Goal: Task Accomplishment & Management: Manage account settings

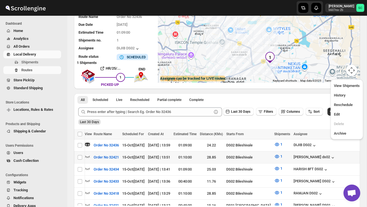
scroll to position [0, 0]
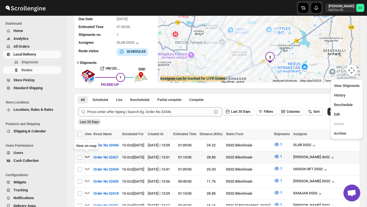
click at [88, 154] on icon "button" at bounding box center [87, 157] width 6 height 6
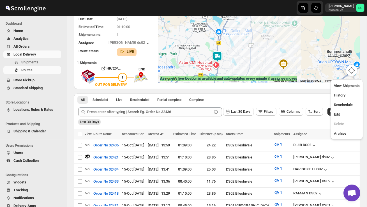
click at [229, 67] on div at bounding box center [259, 41] width 202 height 83
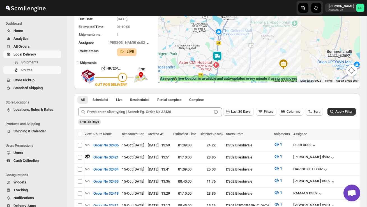
click at [229, 67] on div at bounding box center [259, 41] width 202 height 83
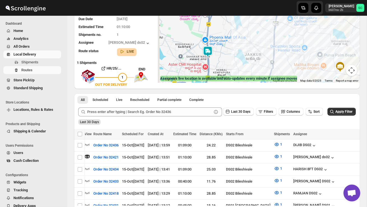
drag, startPoint x: 229, startPoint y: 67, endPoint x: 277, endPoint y: 63, distance: 48.9
click at [277, 63] on div at bounding box center [259, 41] width 202 height 83
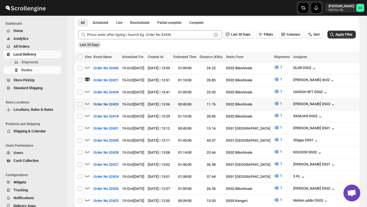
scroll to position [0, 0]
click at [88, 90] on icon "button" at bounding box center [88, 92] width 6 height 6
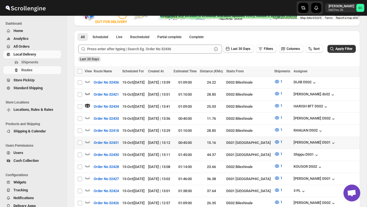
scroll to position [118, 0]
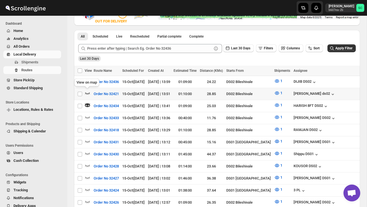
click at [90, 92] on icon "button" at bounding box center [88, 93] width 6 height 6
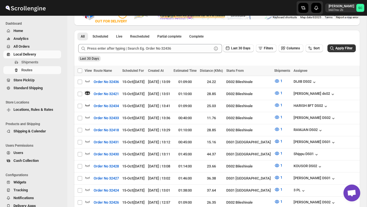
scroll to position [0, 0]
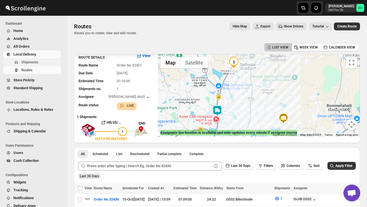
click at [38, 59] on span "Shipments" at bounding box center [40, 62] width 39 height 6
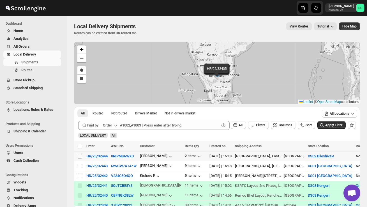
click at [79, 155] on input "Select shipment" at bounding box center [80, 156] width 4 height 4
checkbox input "true"
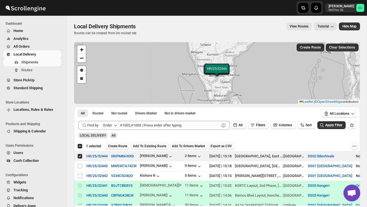
click at [123, 146] on span "Create Route" at bounding box center [117, 146] width 19 height 4
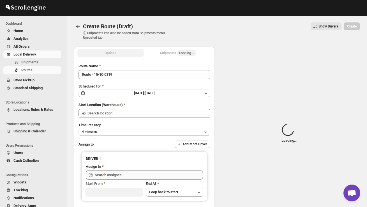
type input "DS02 Bileshivale"
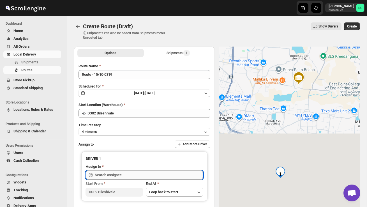
click at [117, 175] on input "text" at bounding box center [149, 175] width 108 height 9
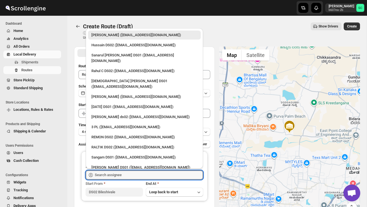
click at [120, 175] on div "JUBAID DS02 ([EMAIL_ADDRESS][DOMAIN_NAME])" at bounding box center [144, 178] width 106 height 6
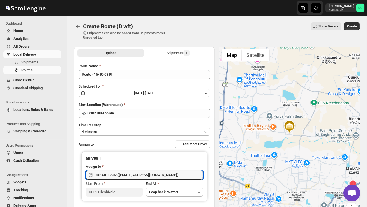
type input "JUBAID DS02 ([EMAIL_ADDRESS][DOMAIN_NAME])"
click at [352, 26] on span "Create" at bounding box center [352, 26] width 10 height 4
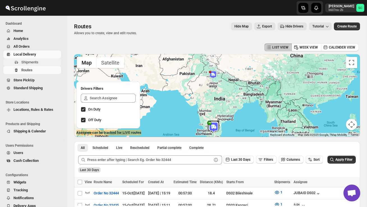
click at [37, 61] on span "Shipments" at bounding box center [29, 62] width 17 height 4
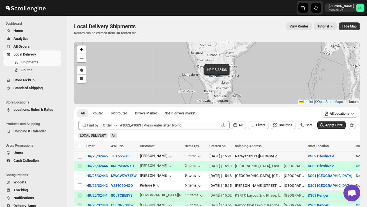
click at [80, 157] on input "Select shipment" at bounding box center [80, 156] width 4 height 4
checkbox input "true"
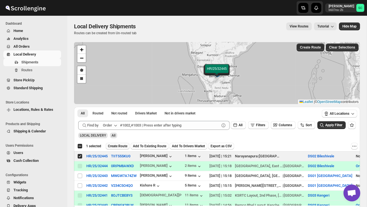
click at [120, 146] on span "Create Route" at bounding box center [117, 146] width 19 height 4
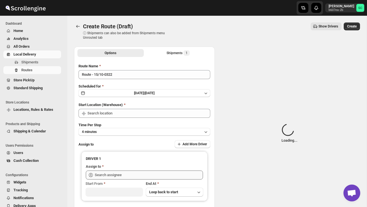
type input "DS02 Bileshivale"
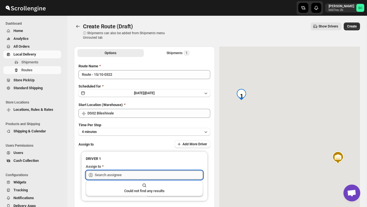
click at [114, 173] on input "text" at bounding box center [149, 175] width 108 height 9
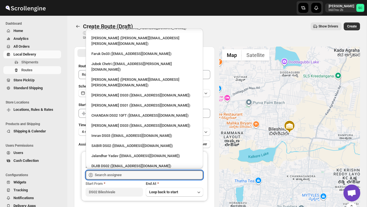
scroll to position [509, 0]
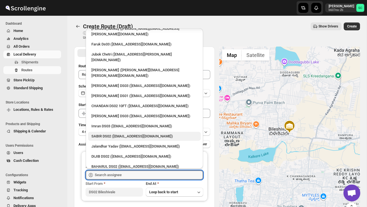
click at [113, 134] on div "SABIR DS02 ([EMAIL_ADDRESS][DOMAIN_NAME])" at bounding box center [144, 137] width 106 height 6
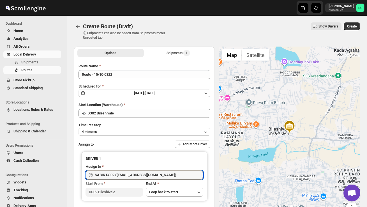
type input "SABIR DS02 ([EMAIL_ADDRESS][DOMAIN_NAME])"
click at [351, 29] on button "Create" at bounding box center [352, 26] width 16 height 8
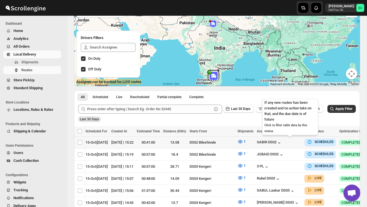
scroll to position [0, 79]
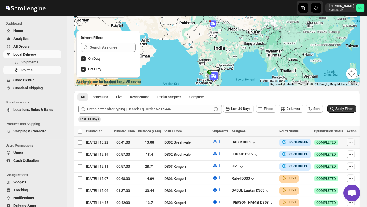
click at [353, 141] on button "button" at bounding box center [351, 142] width 8 height 8
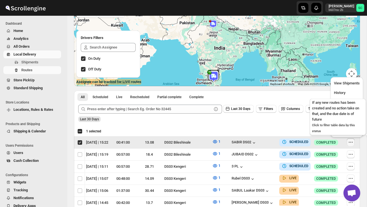
scroll to position [0, 0]
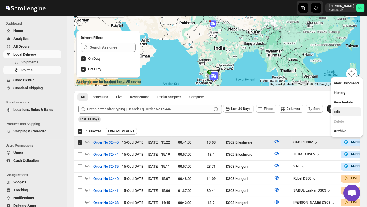
click at [344, 113] on span "Edit" at bounding box center [347, 112] width 26 height 6
checkbox input "false"
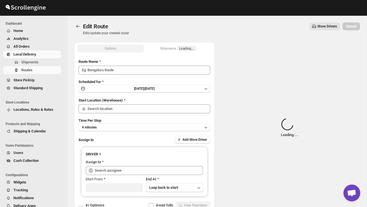
type input "Order No 32445"
type input "DS02 Bileshivale"
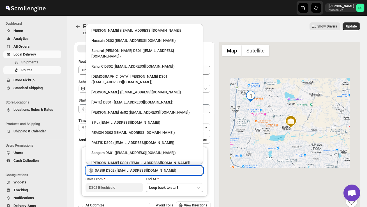
click at [134, 170] on input "SABIR DS02 ([EMAIL_ADDRESS][DOMAIN_NAME])" at bounding box center [149, 170] width 108 height 9
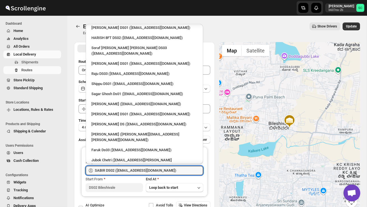
scroll to position [509, 0]
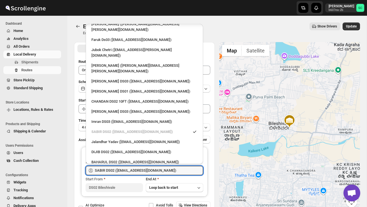
click at [123, 169] on div "[PERSON_NAME] DS02 ([EMAIL_ADDRESS][DOMAIN_NAME])" at bounding box center [144, 172] width 106 height 6
type input "[PERSON_NAME] DS02 ([EMAIL_ADDRESS][DOMAIN_NAME])"
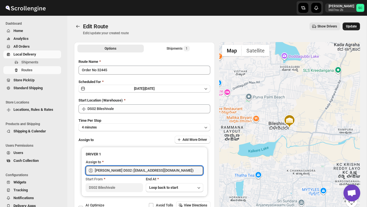
click at [351, 25] on span "Update" at bounding box center [351, 26] width 11 height 4
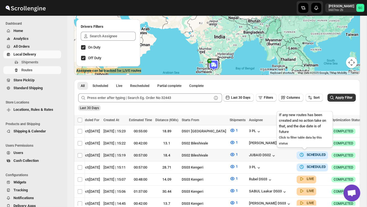
scroll to position [0, 79]
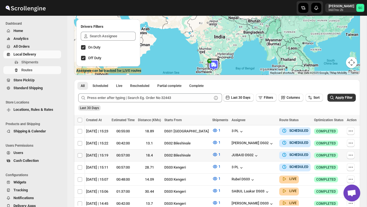
click at [350, 152] on icon "button" at bounding box center [351, 155] width 6 height 6
checkbox input "true"
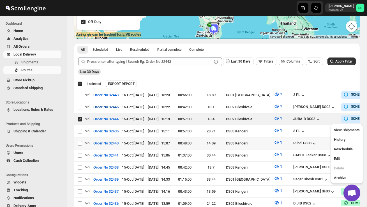
scroll to position [99, 0]
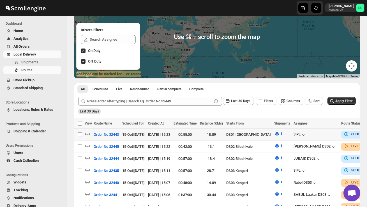
scroll to position [60, 0]
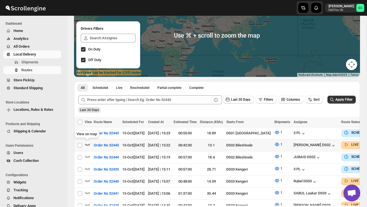
click at [87, 144] on icon "button" at bounding box center [87, 145] width 5 height 2
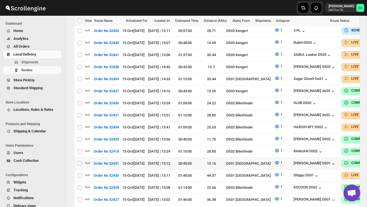
scroll to position [209, 0]
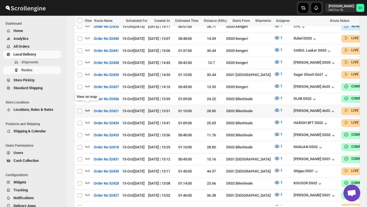
click at [87, 107] on icon "button" at bounding box center [88, 110] width 6 height 6
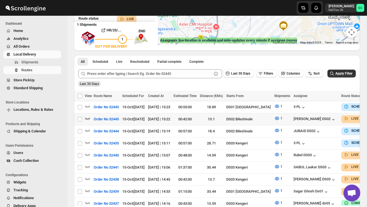
scroll to position [95, 0]
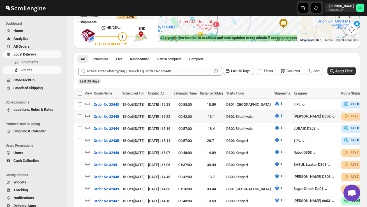
click at [90, 115] on div at bounding box center [88, 116] width 7 height 7
click at [88, 115] on icon "button" at bounding box center [88, 116] width 6 height 6
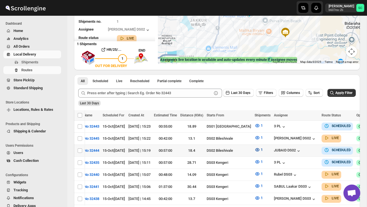
scroll to position [0, 56]
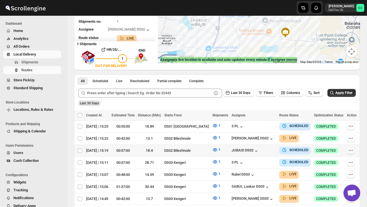
click at [352, 150] on icon "button" at bounding box center [352, 150] width 1 height 1
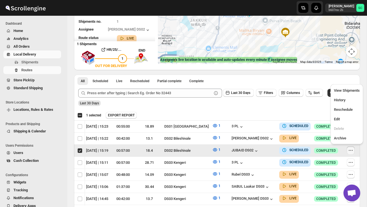
scroll to position [0, 0]
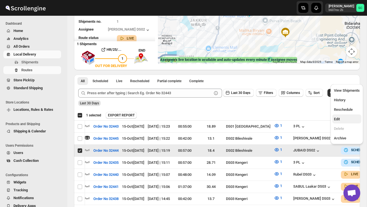
click at [345, 119] on span "Edit" at bounding box center [347, 119] width 26 height 6
checkbox input "false"
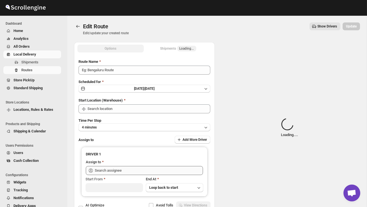
type input "Order No 32444"
type input "DS02 Bileshivale"
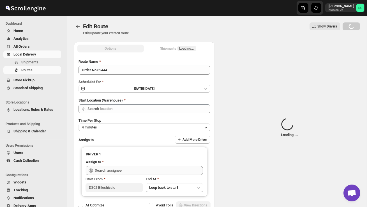
type input "DS02 Bileshivale"
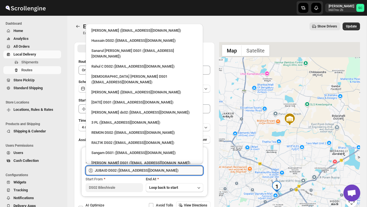
click at [157, 169] on input "JUBAID DS02 ([EMAIL_ADDRESS][DOMAIN_NAME])" at bounding box center [149, 170] width 108 height 9
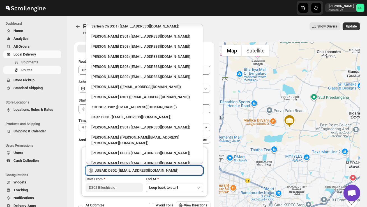
scroll to position [179, 0]
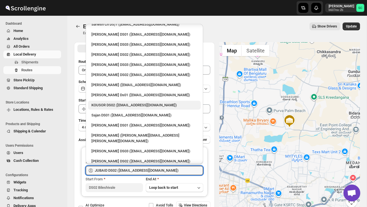
click at [115, 102] on div "KOUSOR DS02 ([EMAIL_ADDRESS][DOMAIN_NAME])" at bounding box center [144, 105] width 106 height 6
type input "KOUSOR DS02 ([EMAIL_ADDRESS][DOMAIN_NAME])"
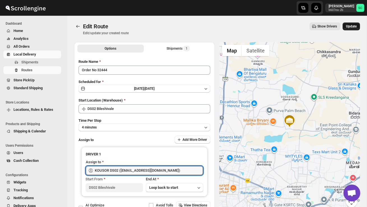
click at [351, 27] on span "Update" at bounding box center [351, 26] width 11 height 4
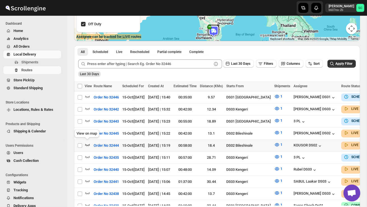
click at [87, 142] on icon "button" at bounding box center [88, 145] width 6 height 6
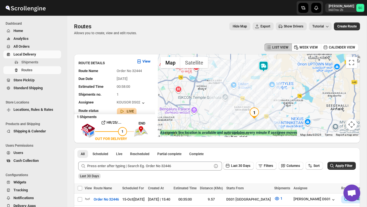
click at [260, 77] on div at bounding box center [259, 95] width 202 height 83
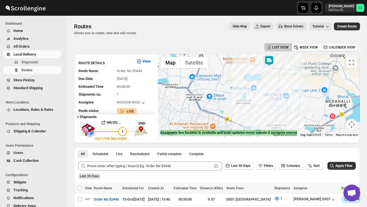
click at [273, 61] on img at bounding box center [269, 60] width 11 height 11
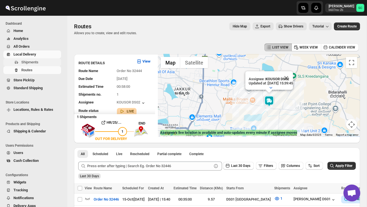
click at [34, 59] on button "Shipments" at bounding box center [32, 62] width 58 height 8
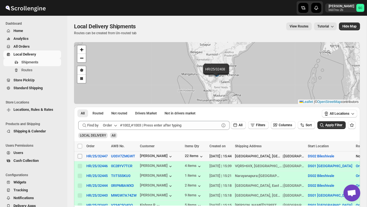
click at [81, 157] on input "Select shipment" at bounding box center [80, 156] width 4 height 4
checkbox input "true"
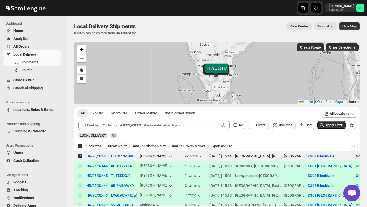
click at [119, 146] on span "Create Route" at bounding box center [117, 146] width 19 height 4
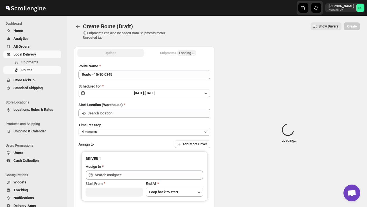
type input "DS02 Bileshivale"
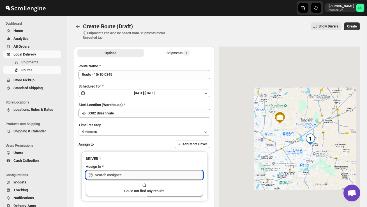
click at [119, 176] on input "text" at bounding box center [149, 175] width 108 height 9
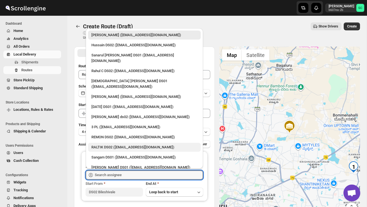
click at [114, 144] on div "RALTIK DS02 ([EMAIL_ADDRESS][DOMAIN_NAME])" at bounding box center [144, 147] width 106 height 6
type input "RALTIK DS02 ([EMAIL_ADDRESS][DOMAIN_NAME])"
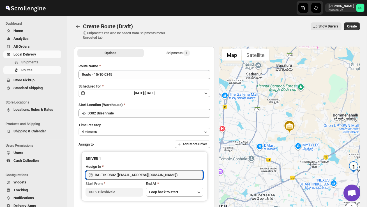
click at [352, 26] on span "Create" at bounding box center [352, 26] width 10 height 4
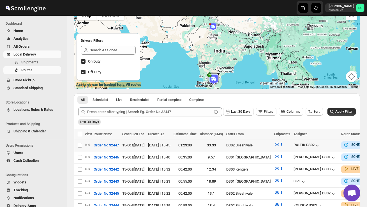
scroll to position [0, 79]
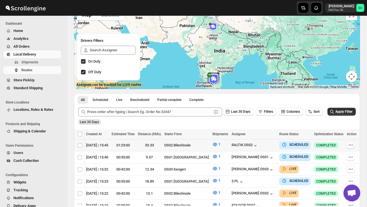
click at [350, 144] on icon "button" at bounding box center [351, 145] width 6 height 6
checkbox input "true"
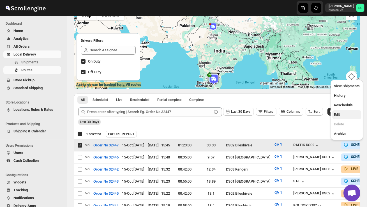
click at [341, 117] on span "Edit" at bounding box center [347, 115] width 26 height 6
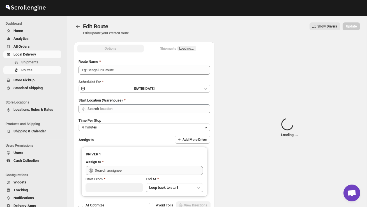
type input "Order No 32447"
type input "DS02 Bileshivale"
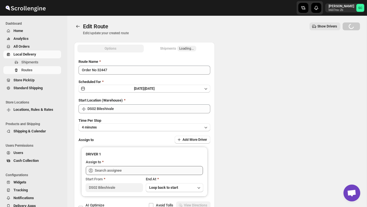
type input "DS02 Bileshivale"
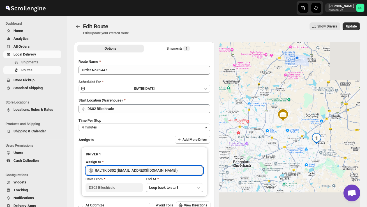
click at [160, 170] on input "RALTIK DS02 ([EMAIL_ADDRESS][DOMAIN_NAME])" at bounding box center [149, 170] width 108 height 9
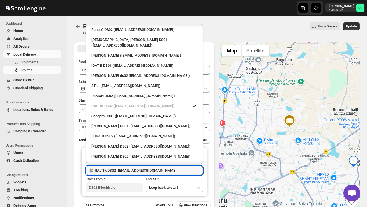
scroll to position [38, 0]
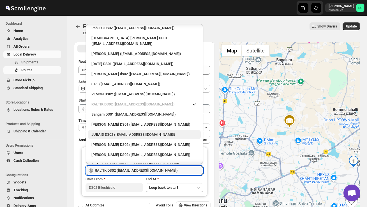
click at [134, 132] on div "JUBAID DS02 ([EMAIL_ADDRESS][DOMAIN_NAME])" at bounding box center [144, 135] width 106 height 6
type input "JUBAID DS02 ([EMAIL_ADDRESS][DOMAIN_NAME])"
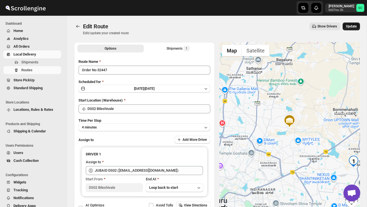
click at [353, 28] on span "Update" at bounding box center [351, 26] width 11 height 4
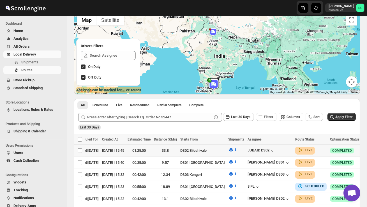
scroll to position [0, 79]
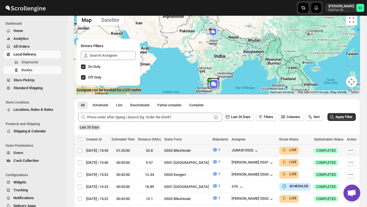
click at [349, 148] on icon "button" at bounding box center [351, 151] width 6 height 6
checkbox input "true"
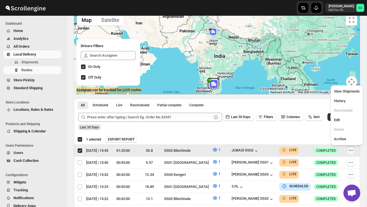
scroll to position [0, 0]
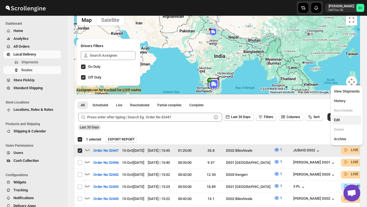
click at [342, 118] on span "Edit" at bounding box center [347, 120] width 26 height 6
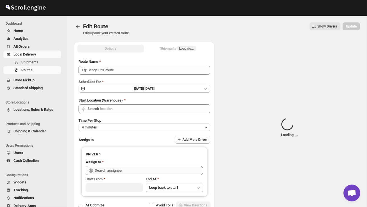
type input "Order No 32447"
type input "DS02 Bileshivale"
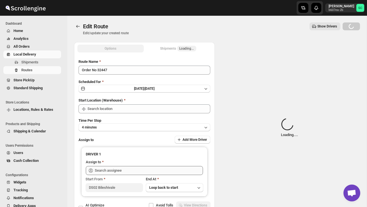
type input "DS02 Bileshivale"
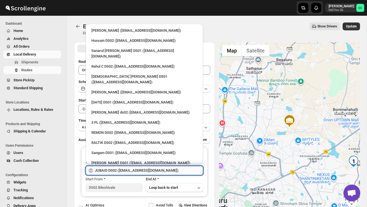
click at [158, 169] on input "JUBAID DS02 ([EMAIL_ADDRESS][DOMAIN_NAME])" at bounding box center [149, 170] width 108 height 9
click at [144, 138] on div "RALTIK DS02 ([EMAIL_ADDRESS][DOMAIN_NAME])" at bounding box center [144, 142] width 113 height 9
type input "RALTIK DS02 ([EMAIL_ADDRESS][DOMAIN_NAME])"
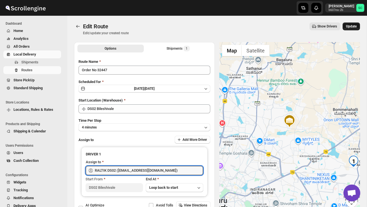
click at [351, 25] on span "Update" at bounding box center [351, 26] width 11 height 4
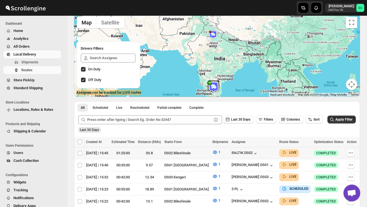
scroll to position [0, 79]
click at [352, 151] on icon "button" at bounding box center [351, 153] width 6 height 6
checkbox input "true"
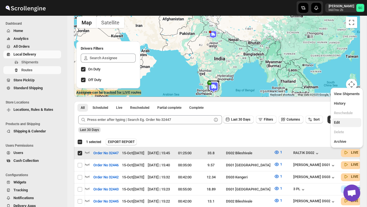
click at [344, 123] on span "Edit" at bounding box center [347, 123] width 26 height 6
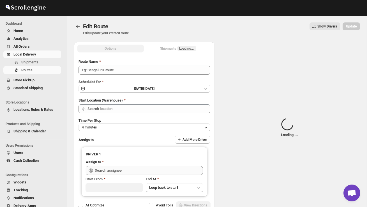
type input "Order No 32447"
type input "DS02 Bileshivale"
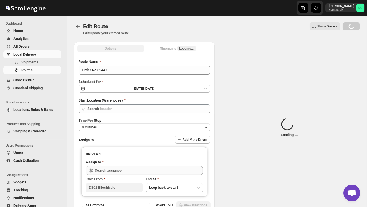
type input "DS02 Bileshivale"
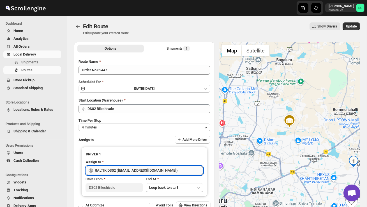
click at [158, 169] on input "RALTIK DS02 ([EMAIL_ADDRESS][DOMAIN_NAME])" at bounding box center [149, 170] width 108 height 9
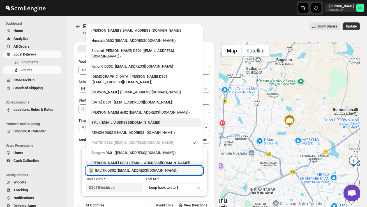
click at [132, 120] on div "3 PL ([EMAIL_ADDRESS][DOMAIN_NAME])" at bounding box center [144, 123] width 106 height 6
type input "3 PL ([EMAIL_ADDRESS][DOMAIN_NAME])"
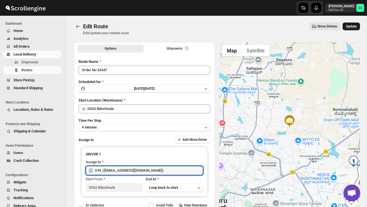
click at [349, 25] on span "Update" at bounding box center [351, 26] width 11 height 4
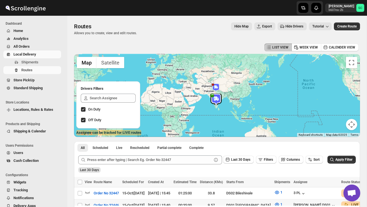
scroll to position [40, 0]
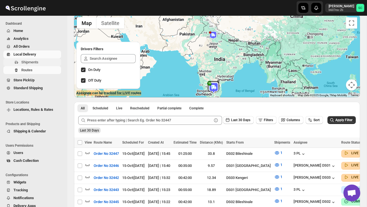
click at [34, 61] on span "Shipments" at bounding box center [29, 62] width 17 height 4
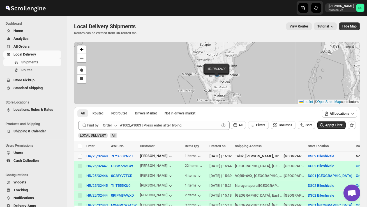
click at [80, 155] on input "Select shipment" at bounding box center [80, 156] width 4 height 4
checkbox input "true"
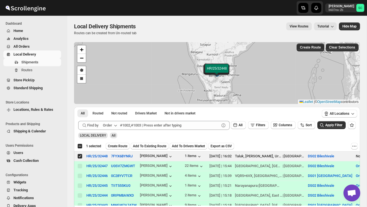
click at [116, 145] on span "Create Route" at bounding box center [117, 146] width 19 height 4
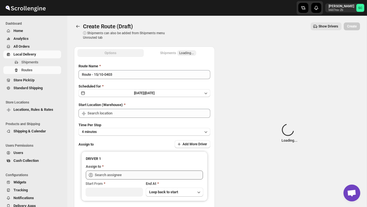
type input "DS02 Bileshivale"
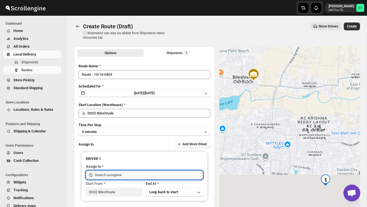
click at [123, 172] on input "text" at bounding box center [149, 175] width 108 height 9
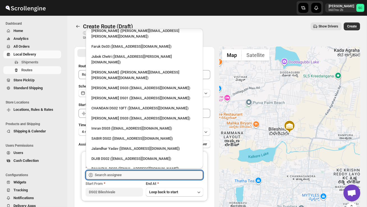
scroll to position [509, 0]
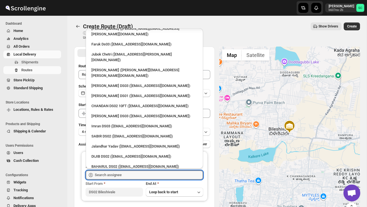
click at [112, 174] on div "[PERSON_NAME] DS02 ([EMAIL_ADDRESS][DOMAIN_NAME])" at bounding box center [144, 177] width 106 height 6
type input "[PERSON_NAME] DS02 ([EMAIL_ADDRESS][DOMAIN_NAME])"
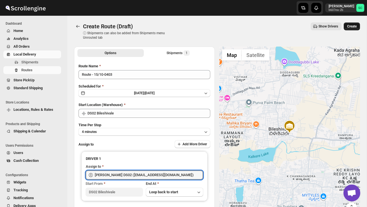
click at [352, 27] on span "Create" at bounding box center [352, 26] width 10 height 4
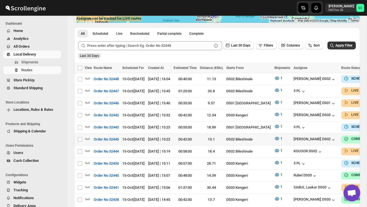
scroll to position [115, 0]
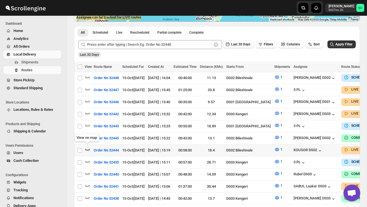
click at [86, 147] on icon "button" at bounding box center [88, 150] width 6 height 6
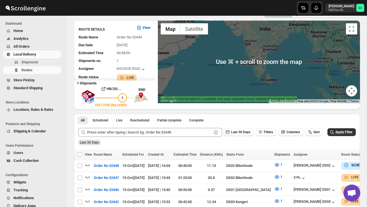
scroll to position [0, 0]
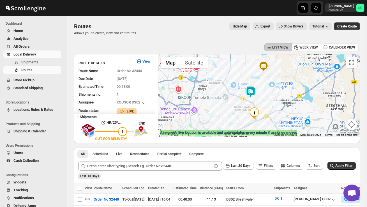
click at [252, 89] on img at bounding box center [250, 91] width 11 height 11
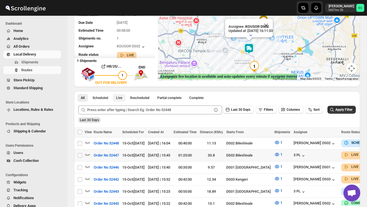
scroll to position [56, 0]
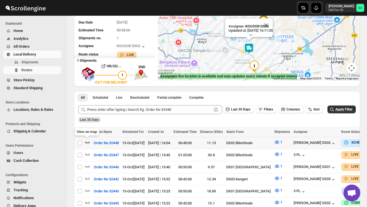
click at [87, 142] on icon "button" at bounding box center [88, 142] width 6 height 6
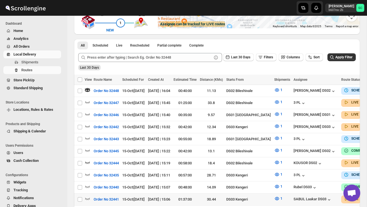
scroll to position [109, 0]
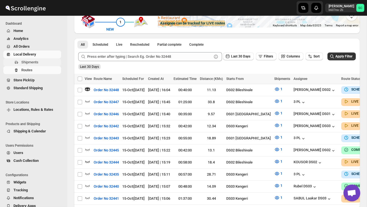
click at [43, 61] on span "Shipments" at bounding box center [40, 62] width 39 height 6
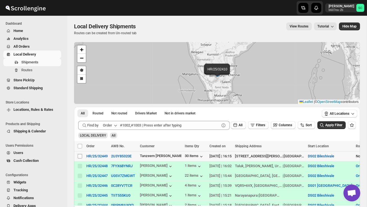
click at [80, 155] on input "Select shipment" at bounding box center [80, 156] width 4 height 4
checkbox input "true"
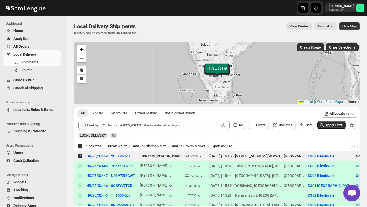
click at [116, 146] on span "Create Route" at bounding box center [117, 146] width 19 height 4
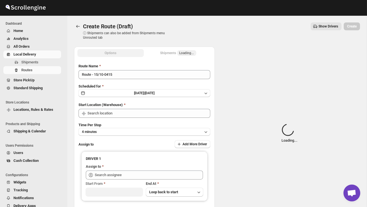
type input "DS02 Bileshivale"
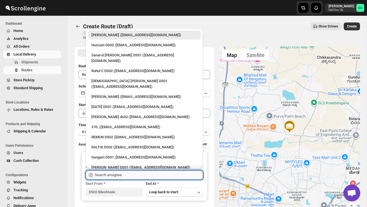
click at [116, 174] on input "text" at bounding box center [149, 175] width 108 height 9
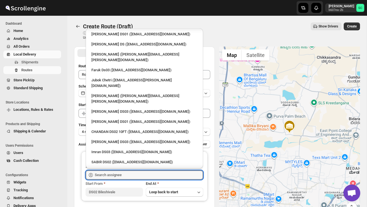
scroll to position [479, 0]
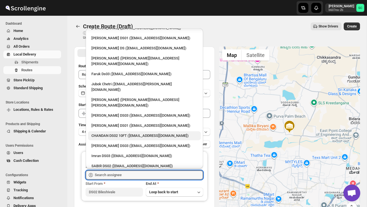
click at [112, 133] on div "CHANDAN DS02 10FT ([EMAIL_ADDRESS][DOMAIN_NAME])" at bounding box center [144, 136] width 106 height 6
type input "CHANDAN DS02 10FT ([EMAIL_ADDRESS][DOMAIN_NAME])"
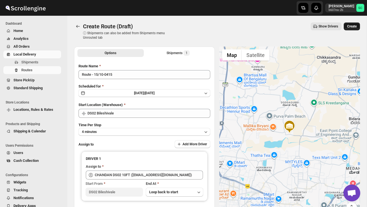
click at [353, 26] on span "Create" at bounding box center [352, 26] width 10 height 4
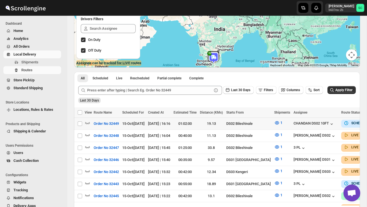
scroll to position [70, 0]
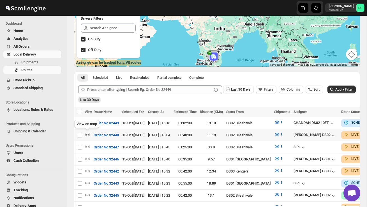
click at [89, 134] on icon "button" at bounding box center [88, 135] width 6 height 6
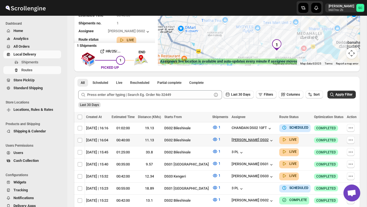
scroll to position [0, 79]
click at [353, 139] on icon "button" at bounding box center [351, 140] width 6 height 6
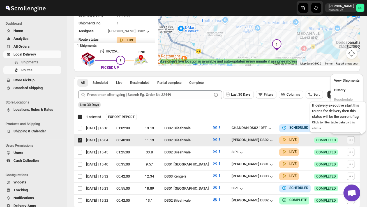
scroll to position [0, 0]
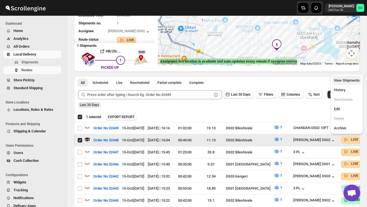
click at [344, 77] on button "View Shipments" at bounding box center [346, 80] width 29 height 9
checkbox input "false"
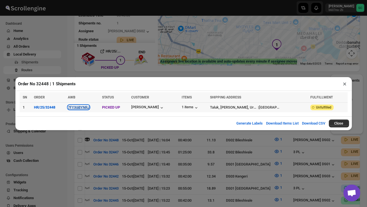
click at [84, 109] on button "7FYX6BYNRJ" at bounding box center [79, 107] width 22 height 4
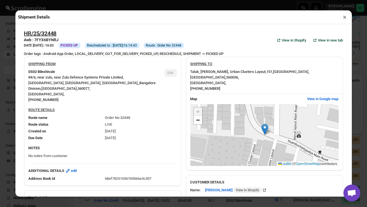
scroll to position [236, 0]
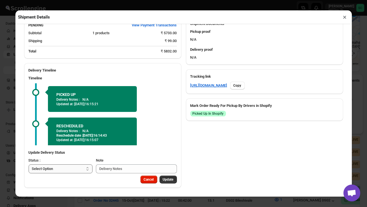
click at [72, 166] on select "Select Option PICKED UP OUT FOR DELIVERY RESCHEDULE DELIVERED CANCELLED" at bounding box center [61, 168] width 64 height 9
select select "OUT_FOR_DELIVERY"
click at [165, 178] on span "Update" at bounding box center [168, 179] width 11 height 4
select select
click at [345, 17] on button "×" at bounding box center [345, 17] width 8 height 8
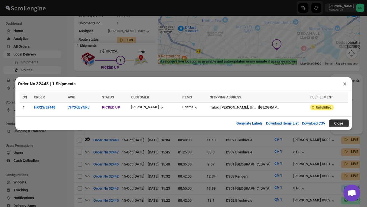
click at [345, 82] on button "×" at bounding box center [345, 84] width 8 height 8
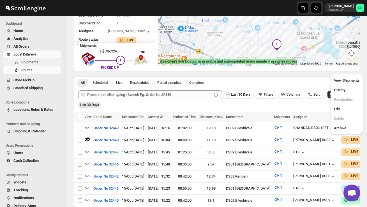
click at [43, 61] on span "Shipments" at bounding box center [40, 62] width 39 height 6
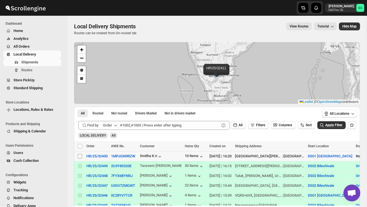
click at [81, 156] on input "Select shipment" at bounding box center [80, 156] width 4 height 4
checkbox input "true"
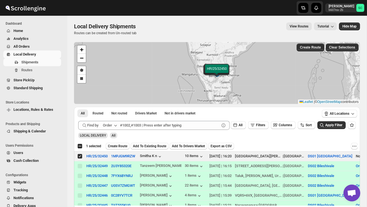
click at [118, 147] on span "Create Route" at bounding box center [117, 146] width 19 height 4
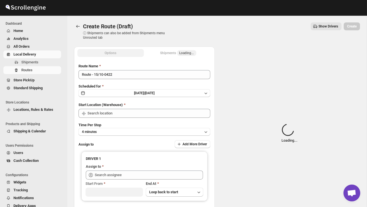
type input "DS01 [GEOGRAPHIC_DATA]"
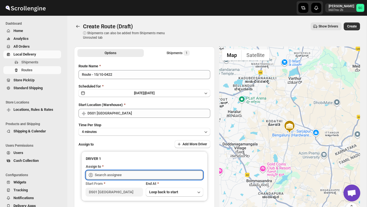
click at [114, 175] on input "text" at bounding box center [149, 175] width 108 height 9
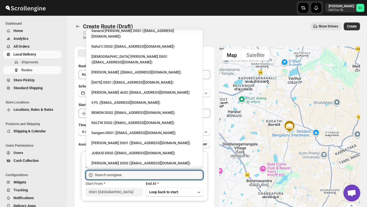
scroll to position [25, 0]
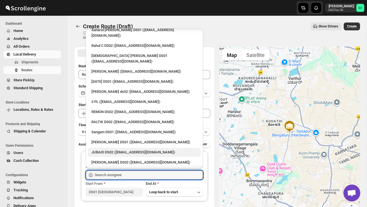
click at [115, 150] on div "JUBAID DS02 ([EMAIL_ADDRESS][DOMAIN_NAME])" at bounding box center [144, 153] width 106 height 6
type input "JUBAID DS02 ([EMAIL_ADDRESS][DOMAIN_NAME])"
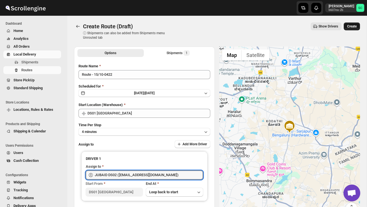
click at [351, 26] on span "Create" at bounding box center [352, 26] width 10 height 4
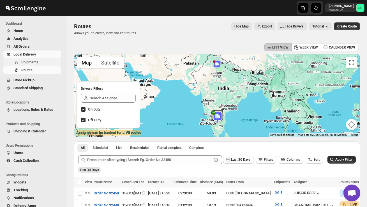
click at [38, 60] on span "Shipments" at bounding box center [29, 62] width 17 height 4
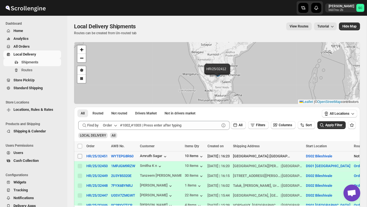
click at [80, 156] on input "Select shipment" at bounding box center [80, 156] width 4 height 4
checkbox input "true"
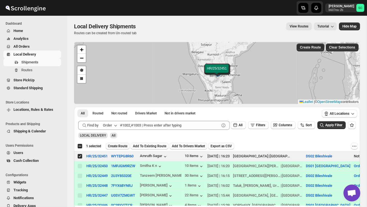
click at [118, 146] on span "Create Route" at bounding box center [117, 146] width 19 height 4
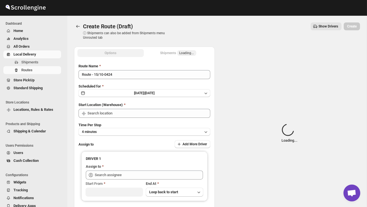
type input "DS02 Bileshivale"
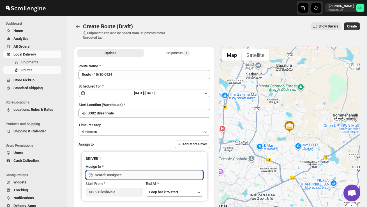
click at [113, 176] on input "text" at bounding box center [149, 175] width 108 height 9
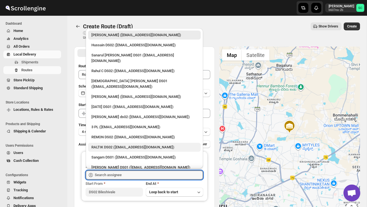
click at [109, 144] on div "RALTIK DS02 ([EMAIL_ADDRESS][DOMAIN_NAME])" at bounding box center [144, 147] width 106 height 6
type input "RALTIK DS02 ([EMAIL_ADDRESS][DOMAIN_NAME])"
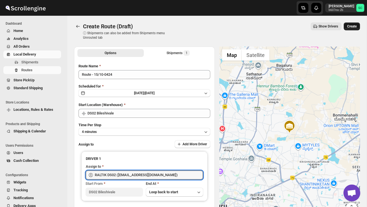
click at [354, 26] on span "Create" at bounding box center [352, 26] width 10 height 4
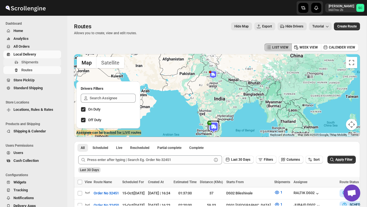
click at [36, 60] on span "Shipments" at bounding box center [29, 62] width 17 height 4
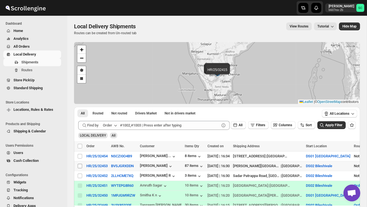
click at [79, 166] on input "Select shipment" at bounding box center [80, 166] width 4 height 4
checkbox input "true"
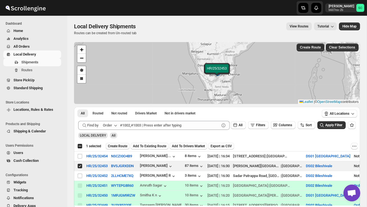
click at [125, 144] on span "Create Route" at bounding box center [117, 146] width 19 height 4
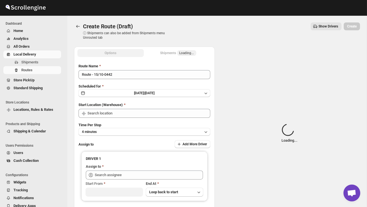
type input "DS02 Bileshivale"
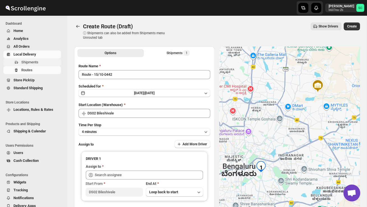
click at [34, 63] on span "Shipments" at bounding box center [29, 62] width 17 height 4
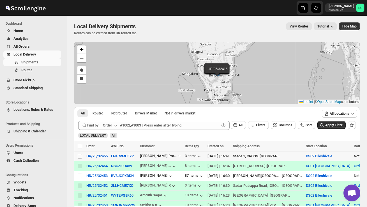
click at [79, 157] on input "Select shipment" at bounding box center [80, 156] width 4 height 4
checkbox input "true"
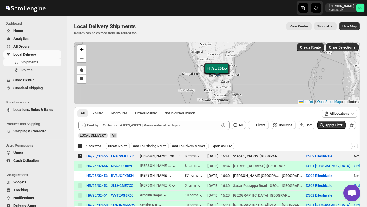
click at [122, 147] on span "Create Route" at bounding box center [117, 146] width 19 height 4
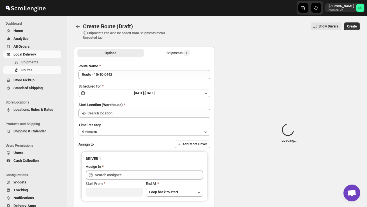
type input "DS02 Bileshivale"
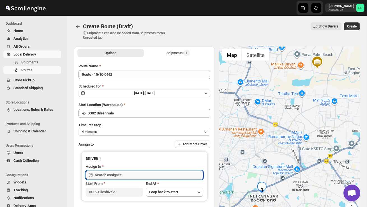
click at [116, 173] on input "text" at bounding box center [149, 175] width 108 height 9
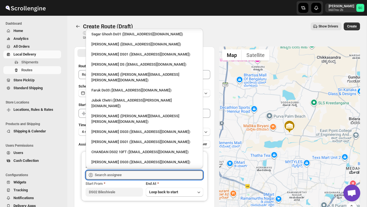
scroll to position [509, 0]
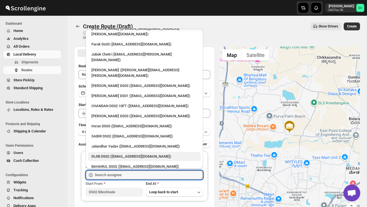
click at [108, 154] on div "DIJIB DS02 ([EMAIL_ADDRESS][DOMAIN_NAME])" at bounding box center [144, 157] width 106 height 6
type input "DIJIB DS02 ([EMAIL_ADDRESS][DOMAIN_NAME])"
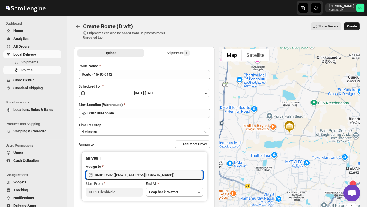
click at [350, 26] on span "Create" at bounding box center [352, 26] width 10 height 4
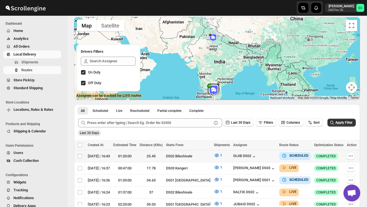
scroll to position [0, 79]
click at [349, 154] on icon "button" at bounding box center [351, 156] width 6 height 6
checkbox input "true"
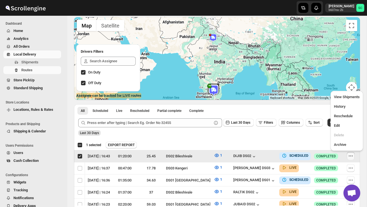
scroll to position [0, 0]
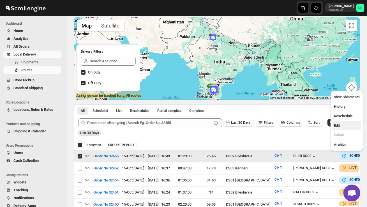
click at [341, 125] on span "Edit" at bounding box center [347, 126] width 26 height 6
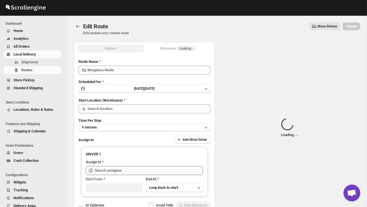
type input "Order No 32455"
type input "DS02 Bileshivale"
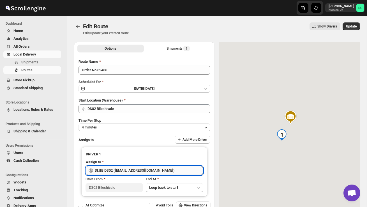
click at [169, 170] on input "DIJIB DS02 ([EMAIL_ADDRESS][DOMAIN_NAME])" at bounding box center [149, 170] width 108 height 9
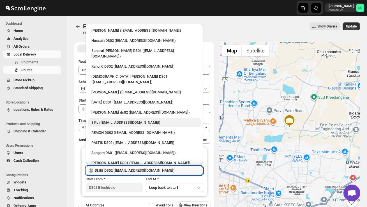
click at [137, 120] on div "3 PL ([EMAIL_ADDRESS][DOMAIN_NAME])" at bounding box center [144, 123] width 106 height 6
type input "3 PL ([EMAIL_ADDRESS][DOMAIN_NAME])"
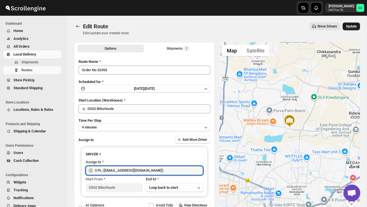
click at [351, 26] on span "Update" at bounding box center [351, 26] width 11 height 4
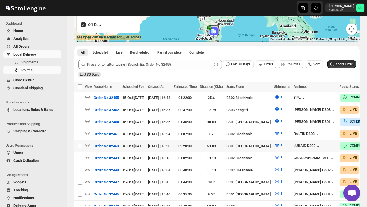
scroll to position [95, 0]
click at [36, 62] on span "Shipments" at bounding box center [29, 62] width 17 height 4
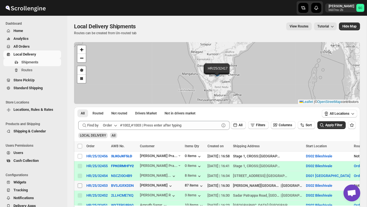
click at [80, 185] on input "Select shipment" at bounding box center [80, 185] width 4 height 4
checkbox input "true"
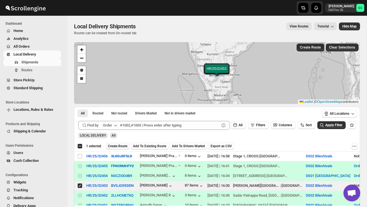
click at [123, 144] on span "Create Route" at bounding box center [117, 146] width 19 height 4
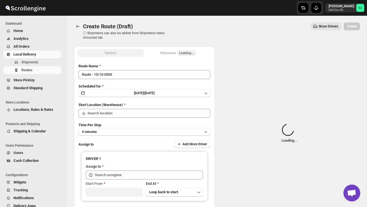
type input "DS02 Bileshivale"
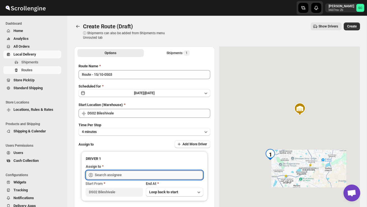
click at [119, 173] on input "text" at bounding box center [149, 175] width 108 height 9
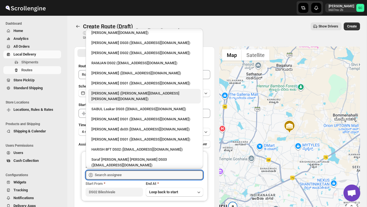
scroll to position [292, 0]
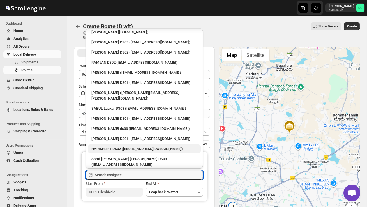
click at [114, 146] on div "HARISH 8FT DS02 ([EMAIL_ADDRESS][DOMAIN_NAME])" at bounding box center [144, 149] width 106 height 6
type input "HARISH 8FT DS02 ([EMAIL_ADDRESS][DOMAIN_NAME])"
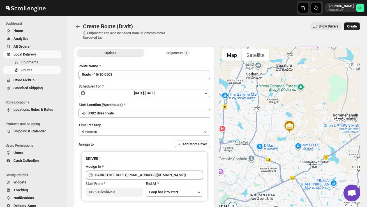
click at [352, 27] on span "Create" at bounding box center [352, 26] width 10 height 4
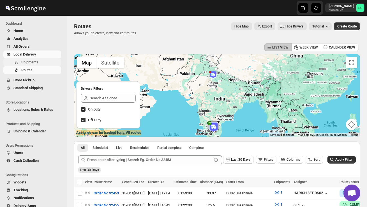
click at [31, 60] on span "Shipments" at bounding box center [29, 62] width 17 height 4
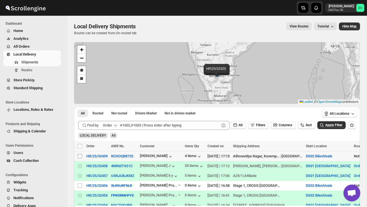
click at [79, 157] on input "Select shipment" at bounding box center [80, 156] width 4 height 4
checkbox input "true"
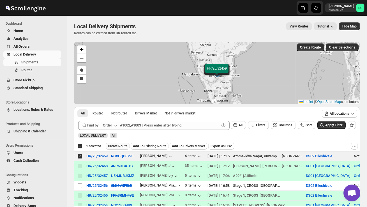
click at [119, 146] on span "Create Route" at bounding box center [117, 146] width 19 height 4
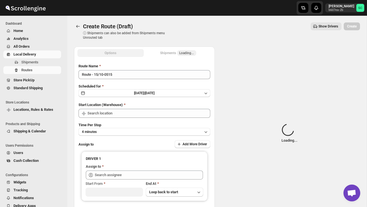
type input "DS02 Bileshivale"
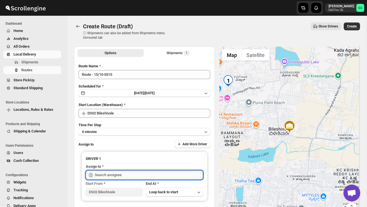
click at [116, 177] on input "text" at bounding box center [149, 175] width 108 height 9
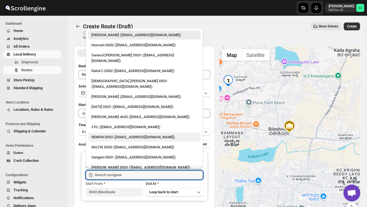
click at [112, 134] on div "REMON DS02 ([EMAIL_ADDRESS][DOMAIN_NAME])" at bounding box center [144, 137] width 106 height 6
type input "REMON DS02 ([EMAIL_ADDRESS][DOMAIN_NAME])"
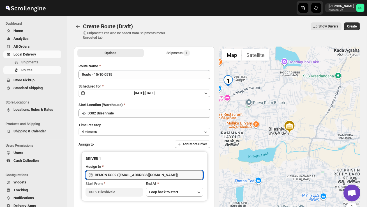
click at [351, 27] on span "Create" at bounding box center [352, 26] width 10 height 4
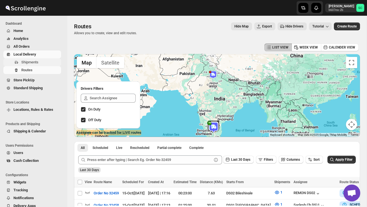
click at [36, 62] on span "Shipments" at bounding box center [29, 62] width 17 height 4
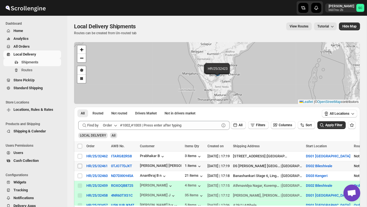
click at [80, 165] on input "Select shipment" at bounding box center [80, 166] width 4 height 4
checkbox input "true"
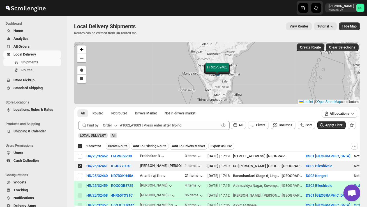
click at [119, 145] on span "Create Route" at bounding box center [117, 146] width 19 height 4
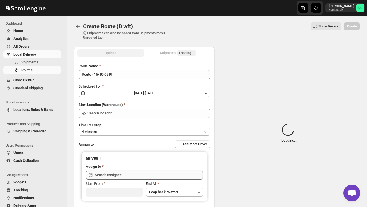
type input "DS02 Bileshivale"
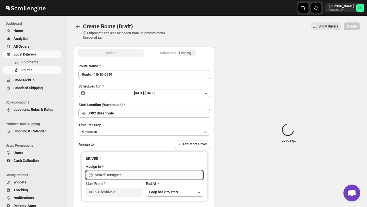
click at [112, 171] on input "text" at bounding box center [149, 175] width 108 height 9
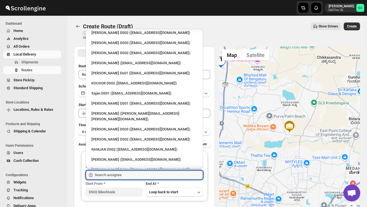
scroll to position [206, 0]
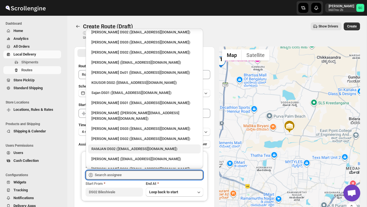
click at [113, 146] on div "RAMJAN DS02 ([EMAIL_ADDRESS][DOMAIN_NAME])" at bounding box center [144, 149] width 106 height 6
type input "RAMJAN DS02 ([EMAIL_ADDRESS][DOMAIN_NAME])"
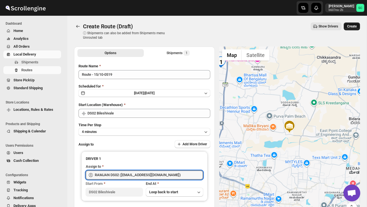
click at [351, 27] on span "Create" at bounding box center [352, 26] width 10 height 4
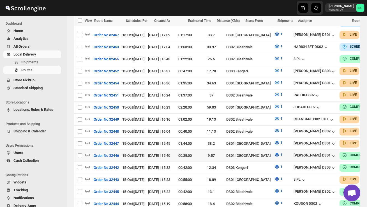
scroll to position [196, 0]
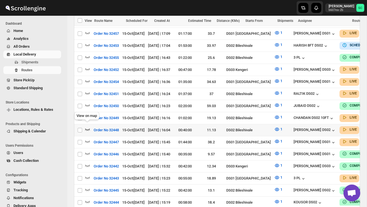
click at [89, 127] on icon "button" at bounding box center [88, 130] width 6 height 6
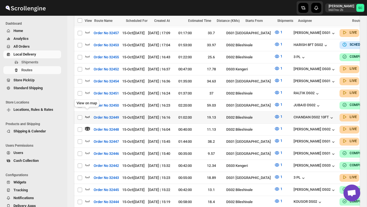
click at [88, 114] on icon "button" at bounding box center [88, 117] width 6 height 6
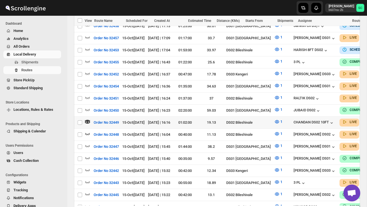
scroll to position [198, 0]
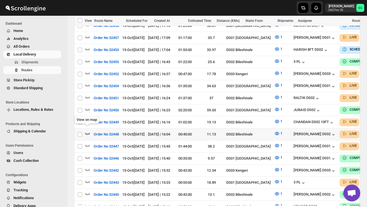
click at [88, 131] on icon "button" at bounding box center [88, 134] width 6 height 6
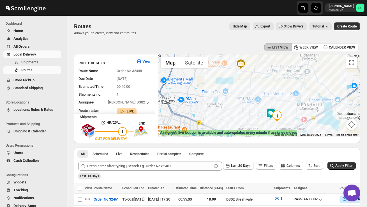
click at [269, 123] on div at bounding box center [259, 95] width 202 height 83
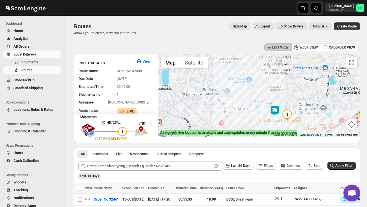
click at [279, 108] on img at bounding box center [274, 110] width 11 height 11
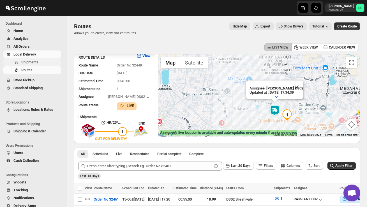
click at [34, 63] on span "Shipments" at bounding box center [29, 62] width 17 height 4
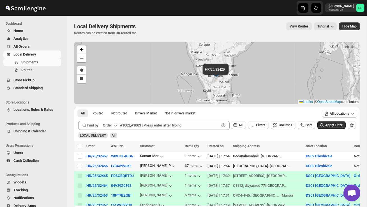
click at [80, 165] on input "Select shipment" at bounding box center [80, 166] width 4 height 4
checkbox input "true"
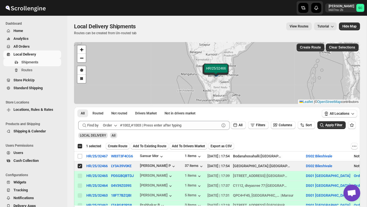
click at [125, 146] on span "Create Route" at bounding box center [117, 146] width 19 height 4
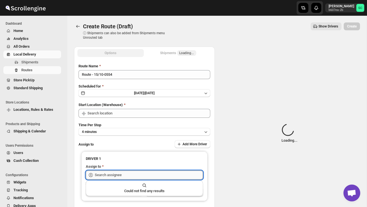
type input "DS02 Bileshivale"
click at [120, 176] on input "text" at bounding box center [149, 175] width 108 height 9
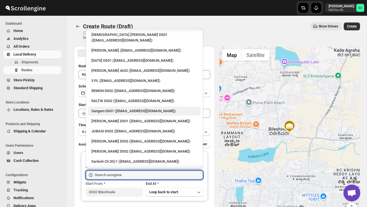
scroll to position [48, 0]
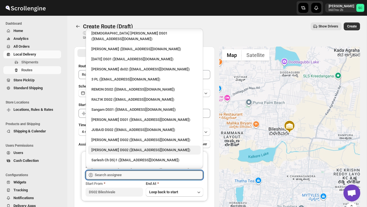
click at [120, 147] on div "[PERSON_NAME] DS02 ([EMAIL_ADDRESS][DOMAIN_NAME])" at bounding box center [144, 150] width 106 height 6
type input "[PERSON_NAME] DS02 ([EMAIL_ADDRESS][DOMAIN_NAME])"
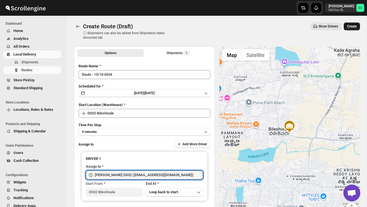
click at [350, 26] on span "Create" at bounding box center [352, 26] width 10 height 4
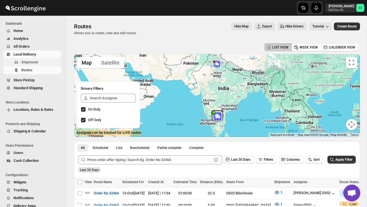
click at [38, 64] on span "Shipments" at bounding box center [29, 62] width 17 height 4
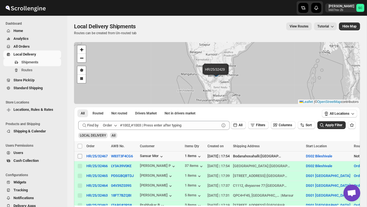
click at [81, 156] on input "Select shipment" at bounding box center [80, 156] width 4 height 4
checkbox input "true"
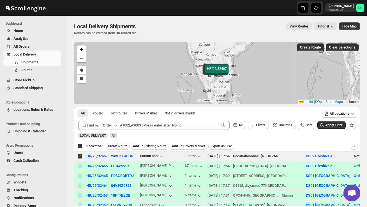
click at [116, 144] on span "Create Route" at bounding box center [117, 146] width 19 height 4
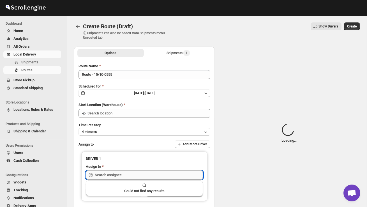
click at [117, 171] on input "text" at bounding box center [149, 175] width 108 height 9
type input "DS02 Bileshivale"
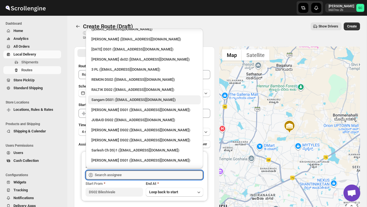
scroll to position [509, 0]
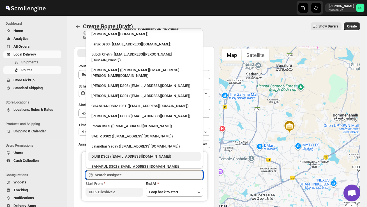
click at [109, 154] on div "DIJIB DS02 ([EMAIL_ADDRESS][DOMAIN_NAME])" at bounding box center [144, 157] width 106 height 6
type input "DIJIB DS02 ([EMAIL_ADDRESS][DOMAIN_NAME])"
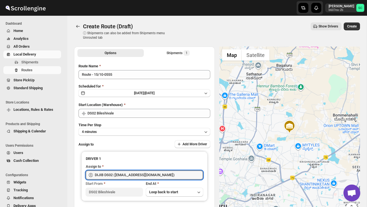
click at [353, 25] on span "Create" at bounding box center [352, 26] width 10 height 4
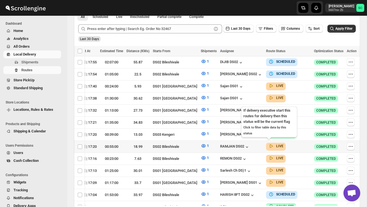
scroll to position [0, 93]
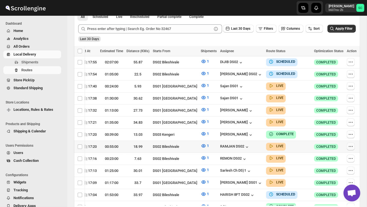
click at [348, 144] on icon "button" at bounding box center [351, 147] width 6 height 6
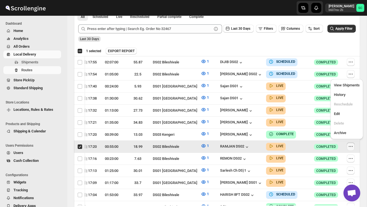
scroll to position [0, 0]
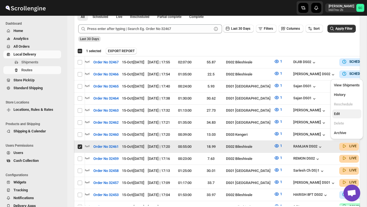
click at [344, 112] on span "Edit" at bounding box center [347, 114] width 26 height 6
checkbox input "false"
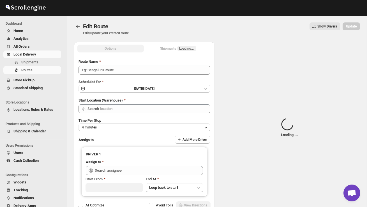
type input "Order No 32461"
type input "DS02 Bileshivale"
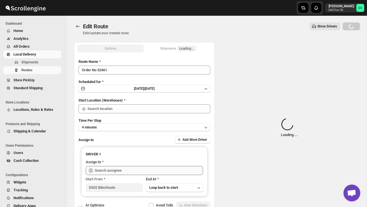
type input "DS02 Bileshivale"
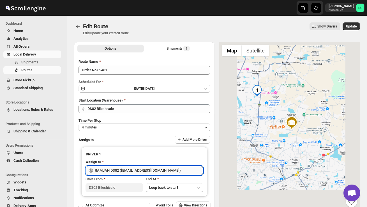
click at [153, 170] on input "RAMJAN DS02 ([EMAIL_ADDRESS][DOMAIN_NAME])" at bounding box center [149, 170] width 108 height 9
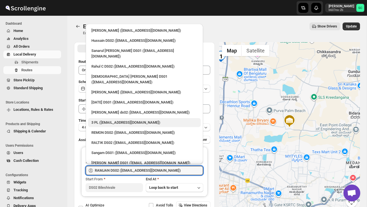
click at [120, 120] on div "3 PL ([EMAIL_ADDRESS][DOMAIN_NAME])" at bounding box center [144, 123] width 106 height 6
type input "3 PL ([EMAIL_ADDRESS][DOMAIN_NAME])"
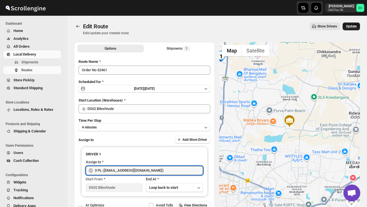
click at [353, 24] on button "Update" at bounding box center [351, 26] width 17 height 8
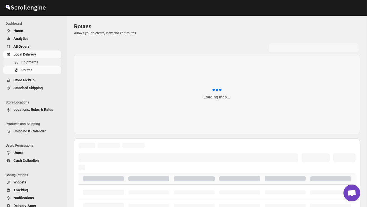
click at [25, 65] on button "Shipments" at bounding box center [32, 62] width 58 height 8
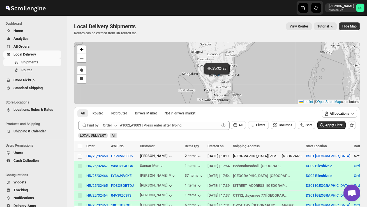
click at [77, 157] on span at bounding box center [79, 156] width 5 height 5
click at [78, 157] on input "Select shipment" at bounding box center [80, 156] width 4 height 4
checkbox input "true"
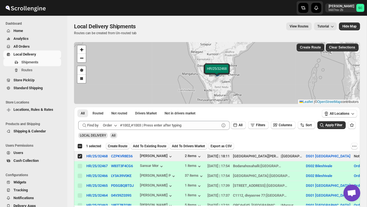
click at [125, 149] on button "Create Route" at bounding box center [118, 146] width 24 height 7
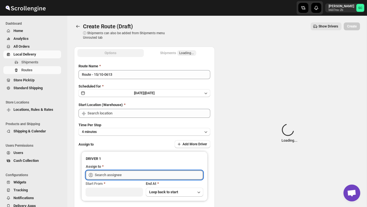
type input "DS01 [GEOGRAPHIC_DATA]"
click at [116, 175] on input "text" at bounding box center [149, 175] width 108 height 9
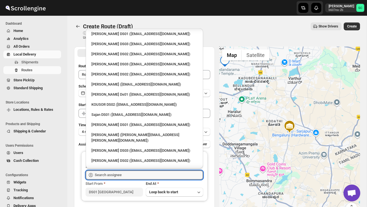
scroll to position [186, 0]
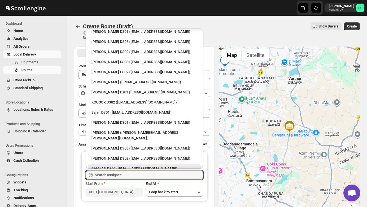
click at [113, 166] on div "RAMJAN DS02 ([EMAIL_ADDRESS][DOMAIN_NAME])" at bounding box center [144, 169] width 106 height 6
type input "RAMJAN DS02 ([EMAIL_ADDRESS][DOMAIN_NAME])"
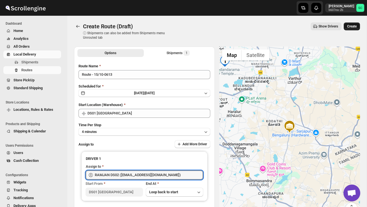
click at [356, 23] on button "Create" at bounding box center [352, 26] width 16 height 8
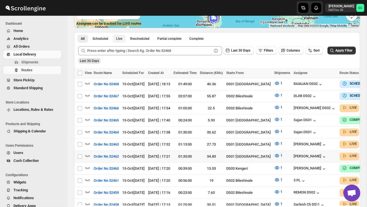
scroll to position [114, 0]
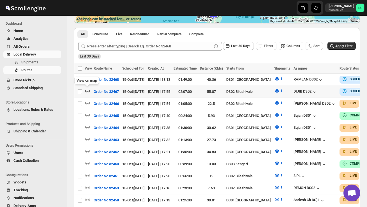
click at [87, 90] on icon "button" at bounding box center [88, 91] width 6 height 6
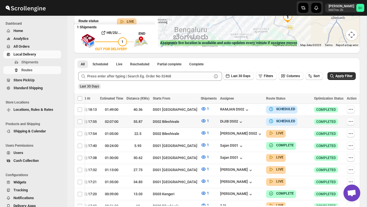
scroll to position [0, 93]
click at [353, 107] on icon "button" at bounding box center [351, 110] width 6 height 6
checkbox input "true"
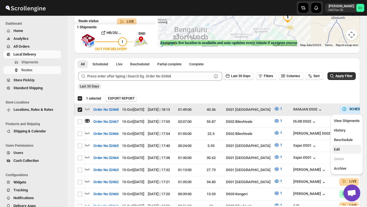
click at [341, 146] on button "Edit" at bounding box center [346, 149] width 29 height 9
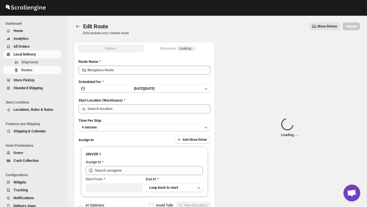
type input "Order No 32468"
type input "DS01 [GEOGRAPHIC_DATA]"
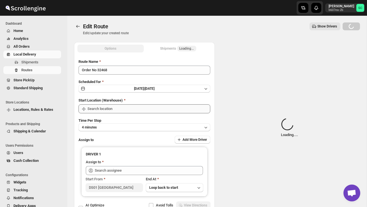
type input "DS01 [GEOGRAPHIC_DATA]"
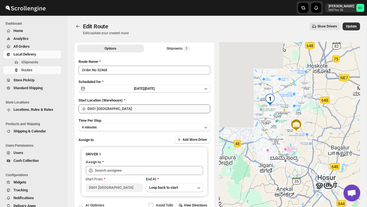
type input "RAMJAN DS02 ([EMAIL_ADDRESS][DOMAIN_NAME])"
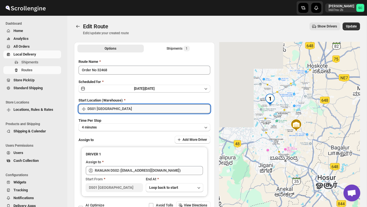
click at [139, 108] on input "DS01 [GEOGRAPHIC_DATA]" at bounding box center [149, 108] width 123 height 9
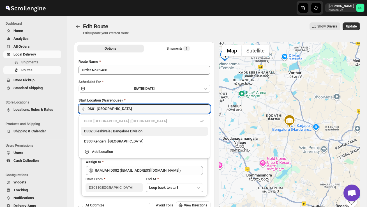
click at [143, 132] on div "DS02 Bileshivale | Bangalore Division" at bounding box center [144, 131] width 121 height 6
type input "DS02 Bileshivale"
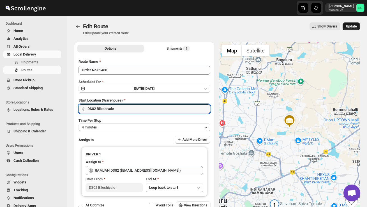
click at [353, 28] on span "Update" at bounding box center [351, 26] width 11 height 4
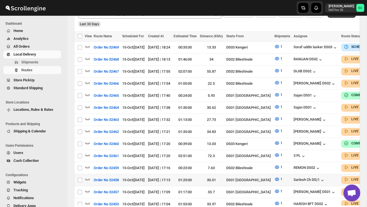
scroll to position [146, 0]
click at [86, 164] on icon "button" at bounding box center [88, 167] width 6 height 6
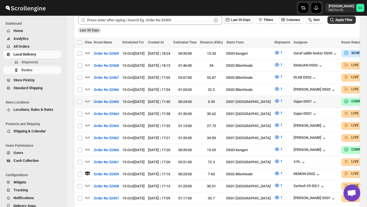
scroll to position [0, 0]
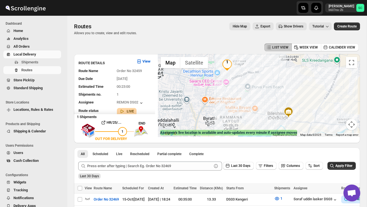
click at [353, 128] on button "Map camera controls" at bounding box center [351, 124] width 11 height 11
click at [339, 126] on button "Zoom out" at bounding box center [337, 124] width 11 height 11
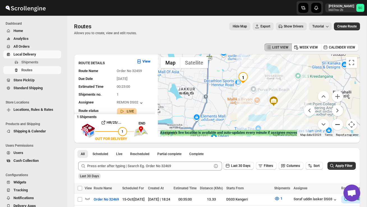
click at [338, 126] on button "Zoom out" at bounding box center [337, 124] width 11 height 11
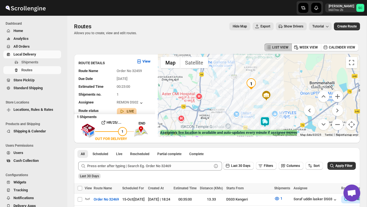
click at [268, 117] on img at bounding box center [264, 121] width 11 height 11
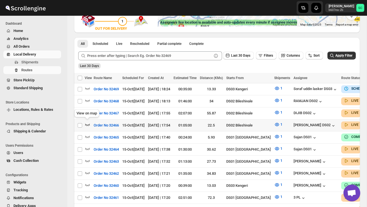
click at [88, 123] on icon "button" at bounding box center [88, 125] width 6 height 6
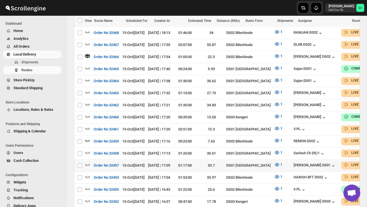
scroll to position [182, 0]
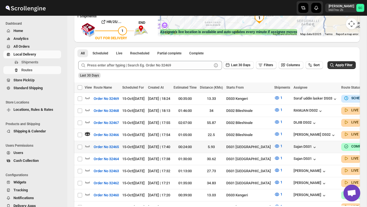
scroll to position [98, 0]
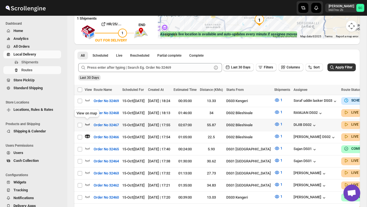
click at [88, 123] on icon "button" at bounding box center [88, 124] width 6 height 6
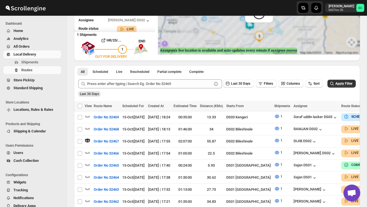
scroll to position [0, 0]
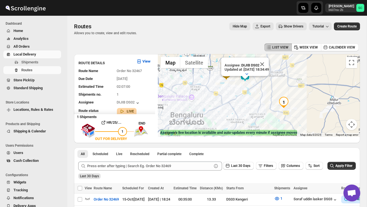
drag, startPoint x: 229, startPoint y: 95, endPoint x: 226, endPoint y: 81, distance: 13.9
click at [225, 81] on div "Assignee : DIJIB DS02 Updated at : 15/10/2025, 18:34:49 Duty mode Enabled Batte…" at bounding box center [259, 95] width 202 height 83
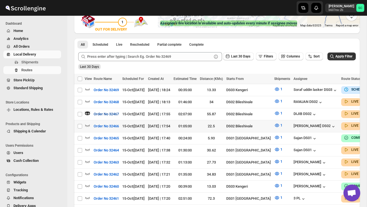
scroll to position [110, 0]
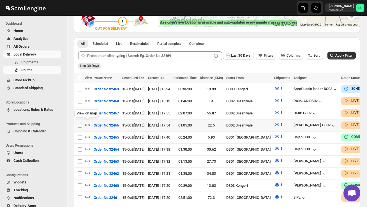
click at [86, 122] on icon "button" at bounding box center [88, 125] width 6 height 6
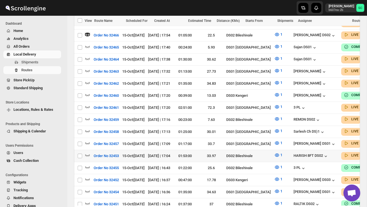
scroll to position [201, 0]
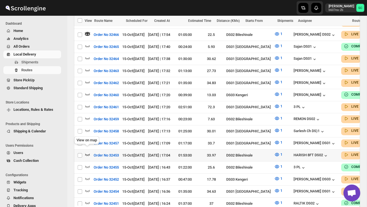
click at [88, 152] on icon "button" at bounding box center [88, 155] width 6 height 6
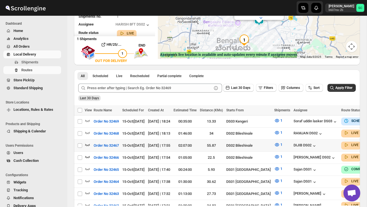
scroll to position [80, 0]
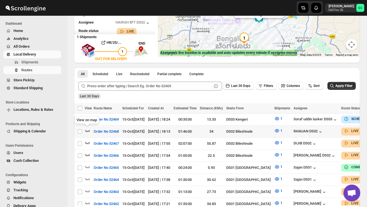
click at [86, 131] on icon "button" at bounding box center [88, 131] width 6 height 6
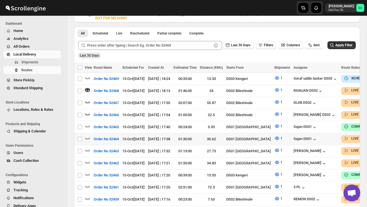
scroll to position [123, 0]
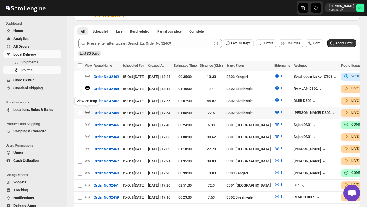
click at [89, 112] on icon "button" at bounding box center [88, 112] width 6 height 6
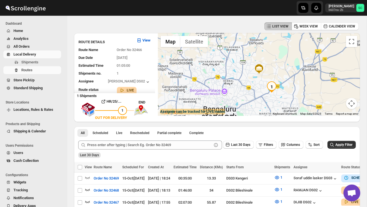
scroll to position [0, 0]
